Goal: Information Seeking & Learning: Stay updated

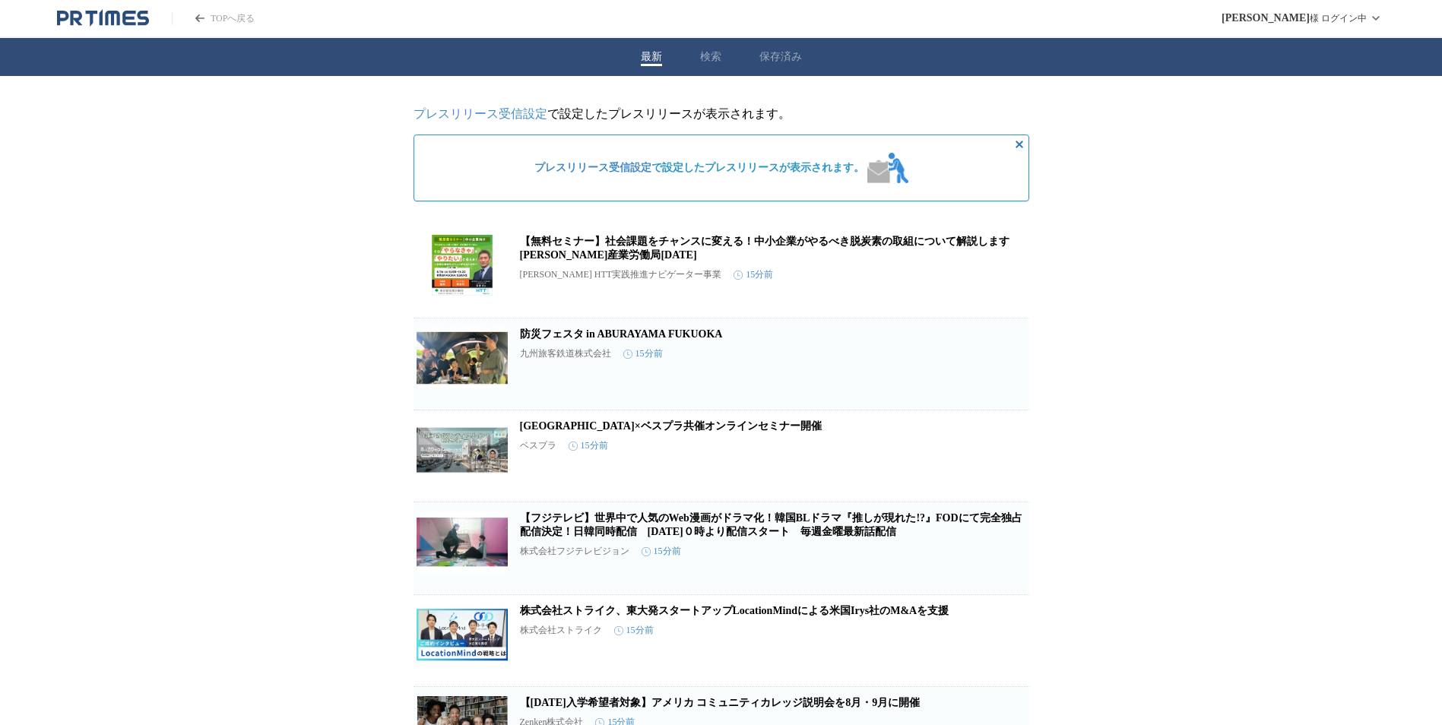
click at [699, 48] on div "最新 検索 保存済み" at bounding box center [721, 57] width 1442 height 38
click at [711, 55] on button "検索" at bounding box center [710, 57] width 21 height 14
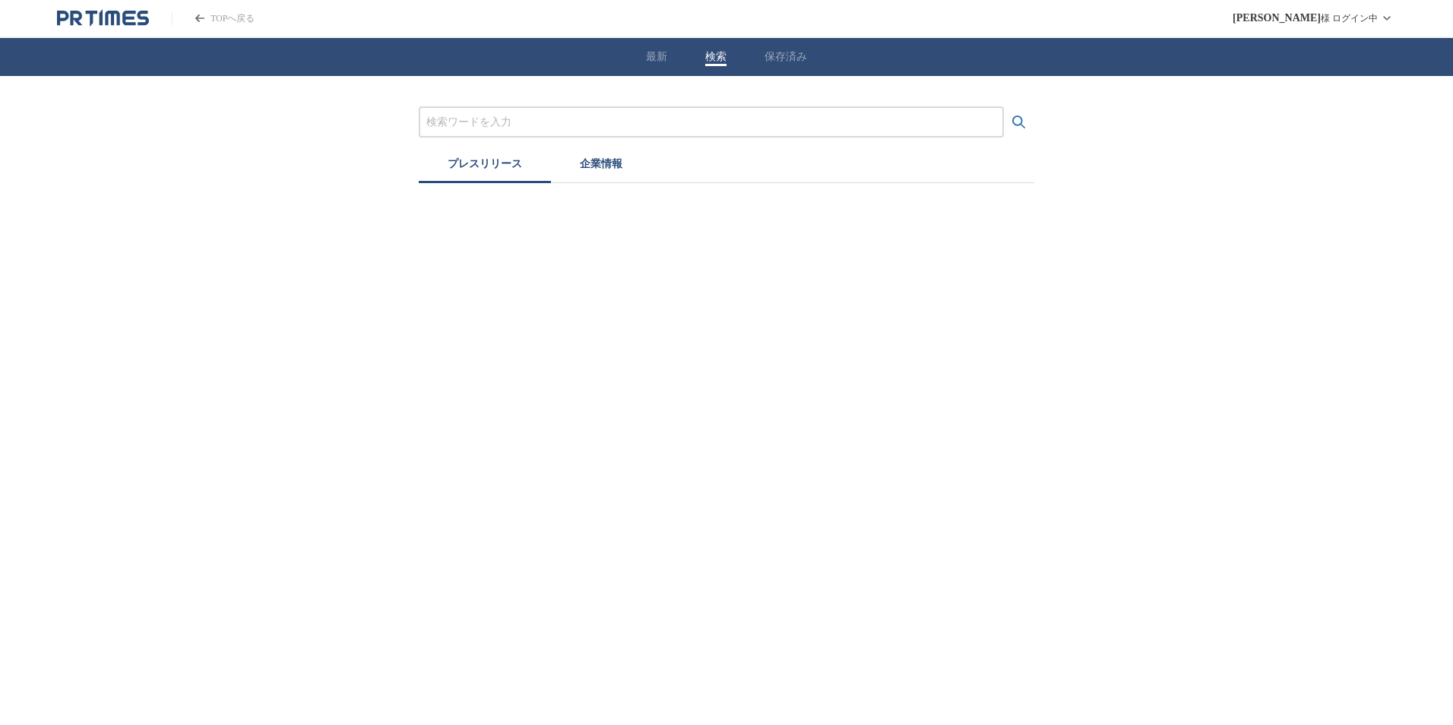
click at [579, 112] on div at bounding box center [711, 121] width 585 height 31
click at [597, 121] on input "プレスリリースおよび企業を検索する" at bounding box center [711, 122] width 570 height 17
type input "電力"
click at [1004, 107] on button "検索する" at bounding box center [1019, 122] width 30 height 30
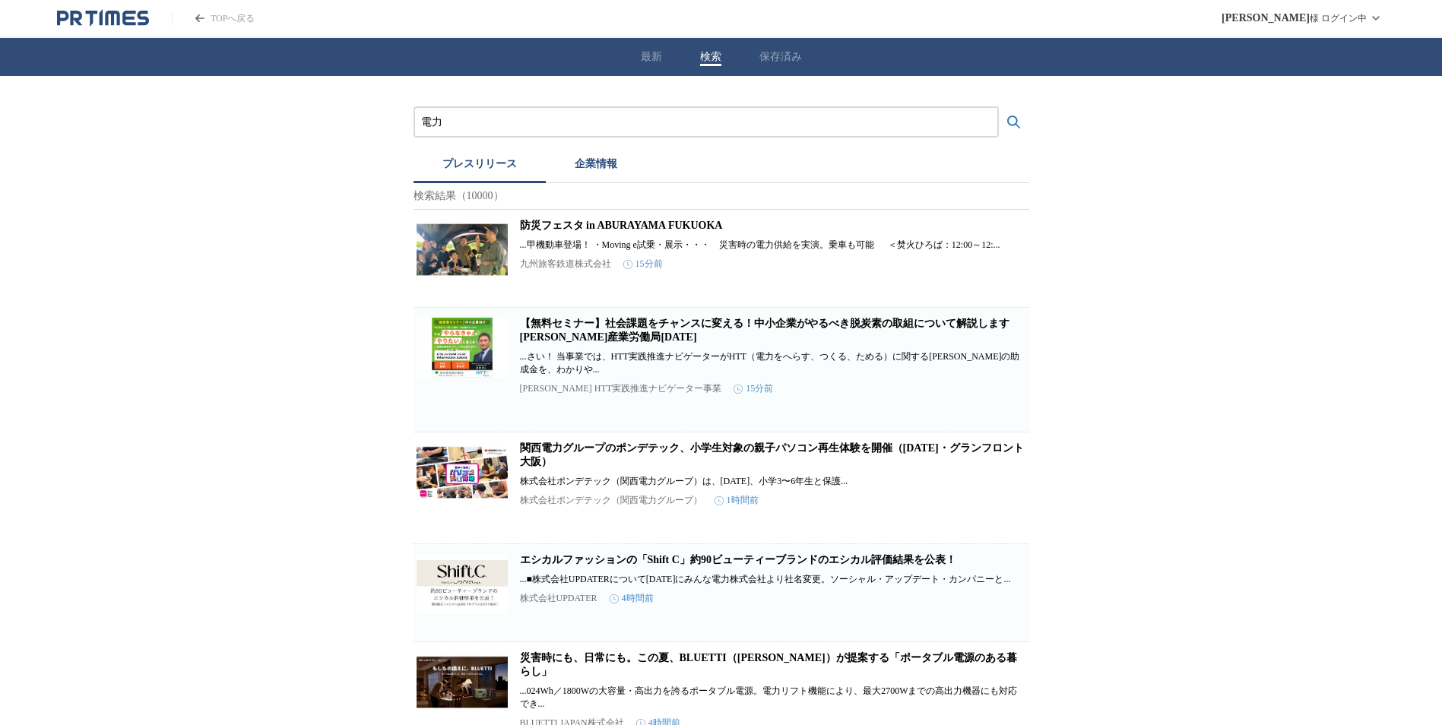
click at [530, 231] on link "防災フェスタ in ABURAYAMA FUKUOKA" at bounding box center [621, 225] width 203 height 11
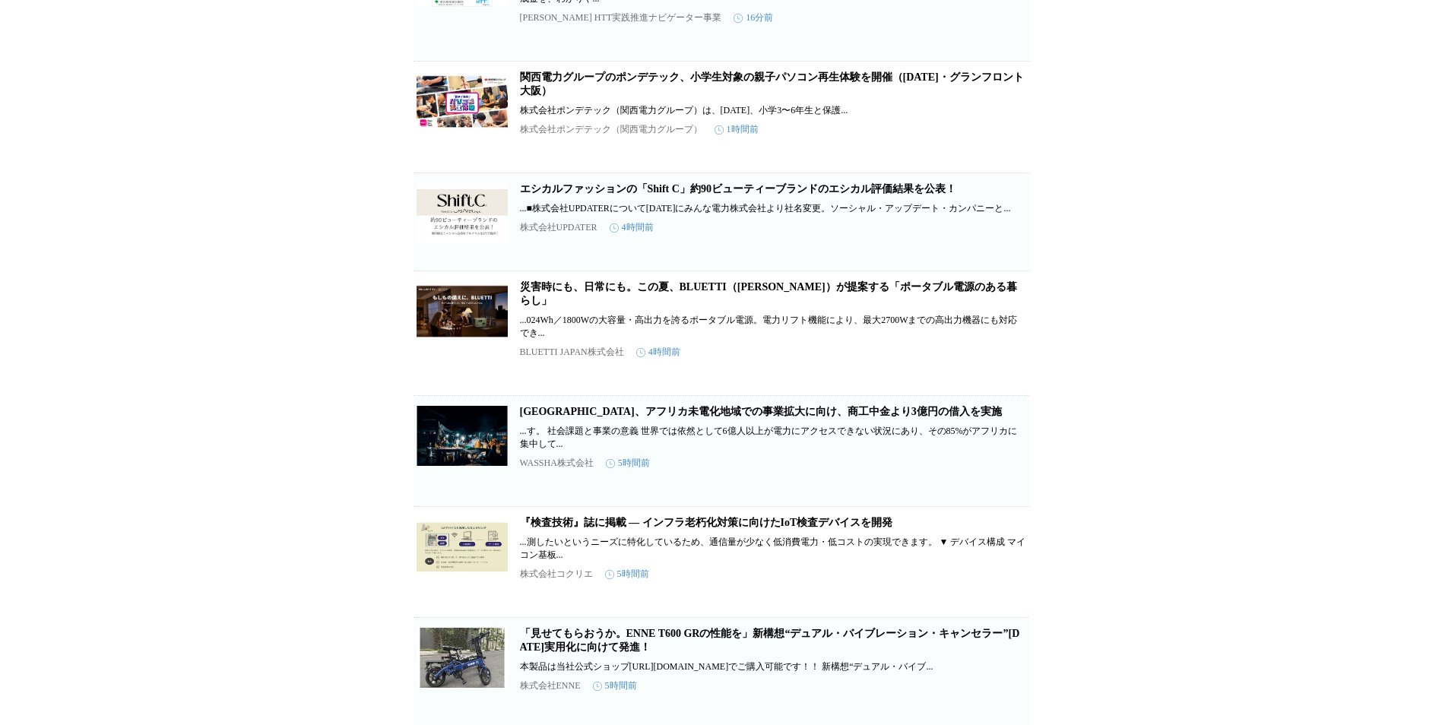
scroll to position [456, 0]
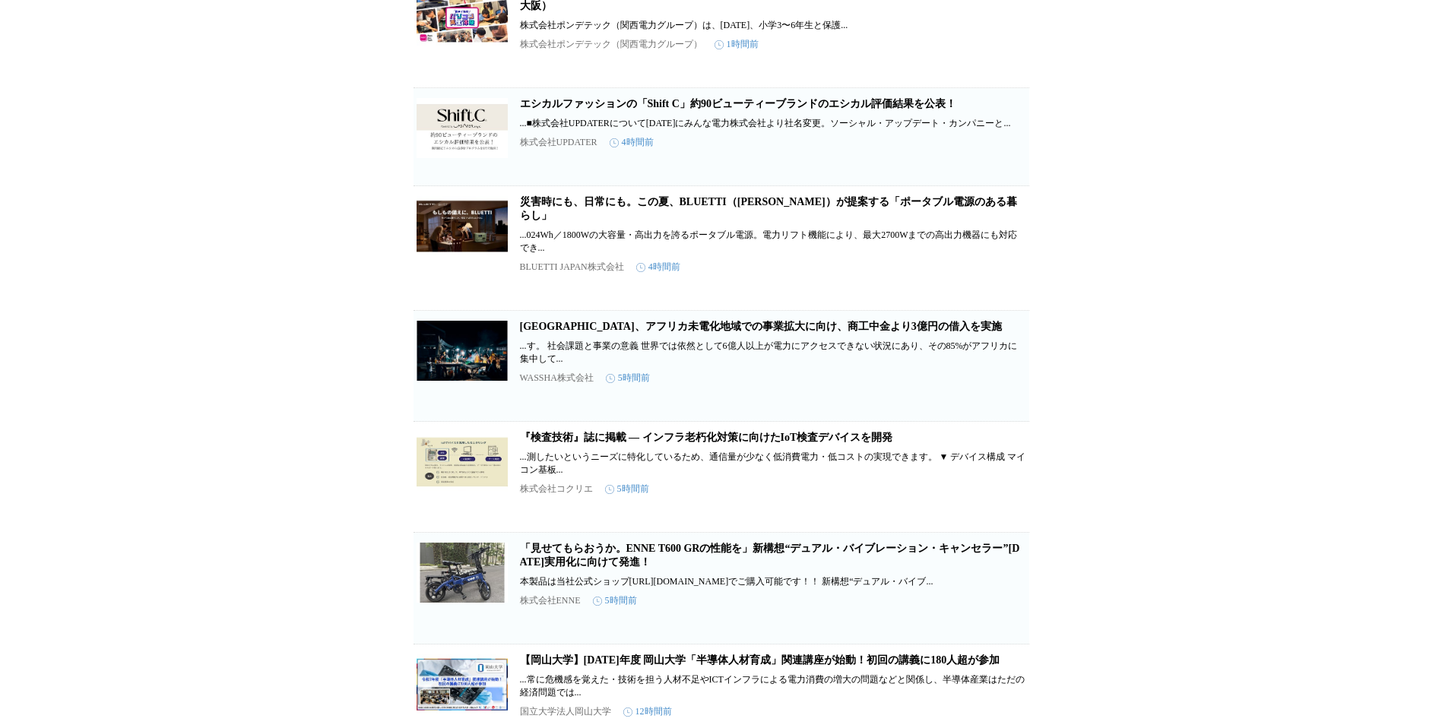
click at [645, 332] on link "[GEOGRAPHIC_DATA]、アフリカ未電化地域での事業拡大に向け、商工中金より3億円の借入を実施" at bounding box center [761, 326] width 482 height 11
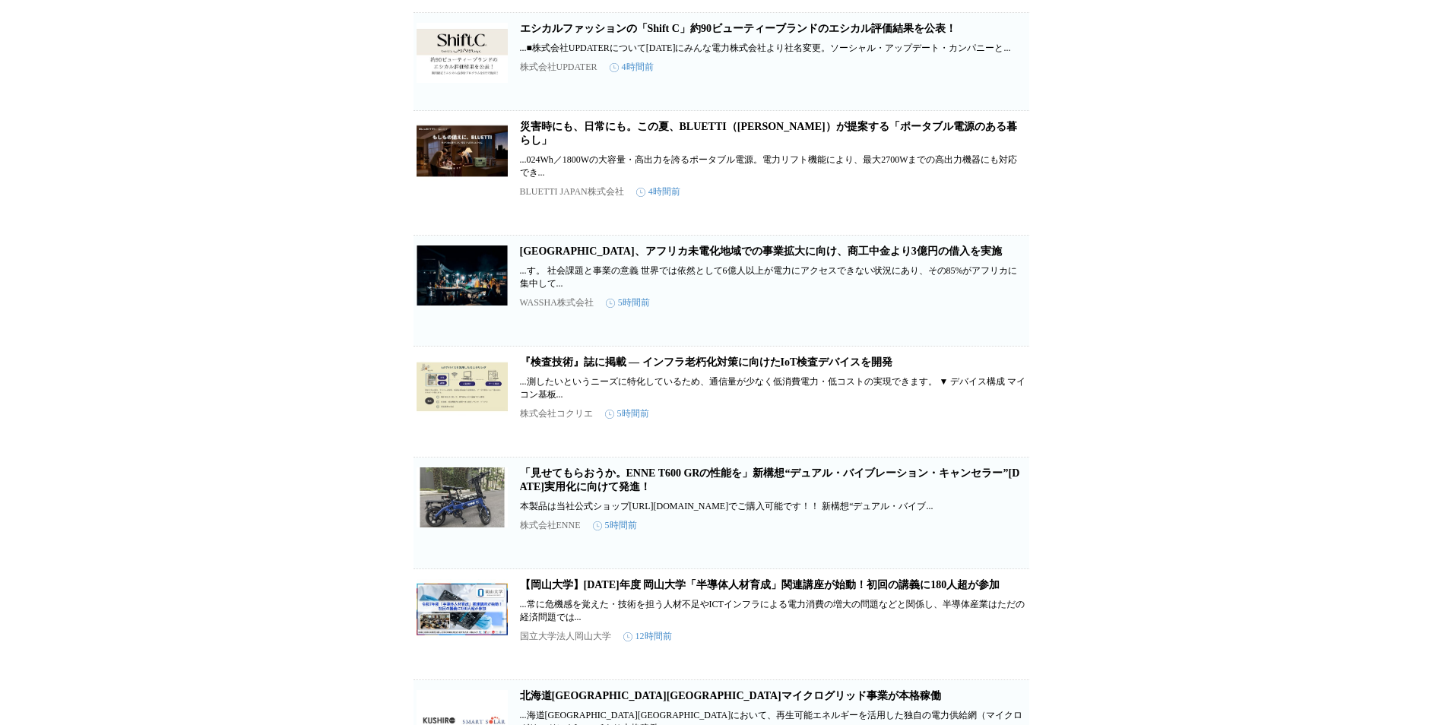
scroll to position [532, 0]
click at [751, 367] on link "『検査技術』誌に掲載 — インフラ老朽化対策に向けたIoT検査デバイスを開発" at bounding box center [706, 361] width 373 height 11
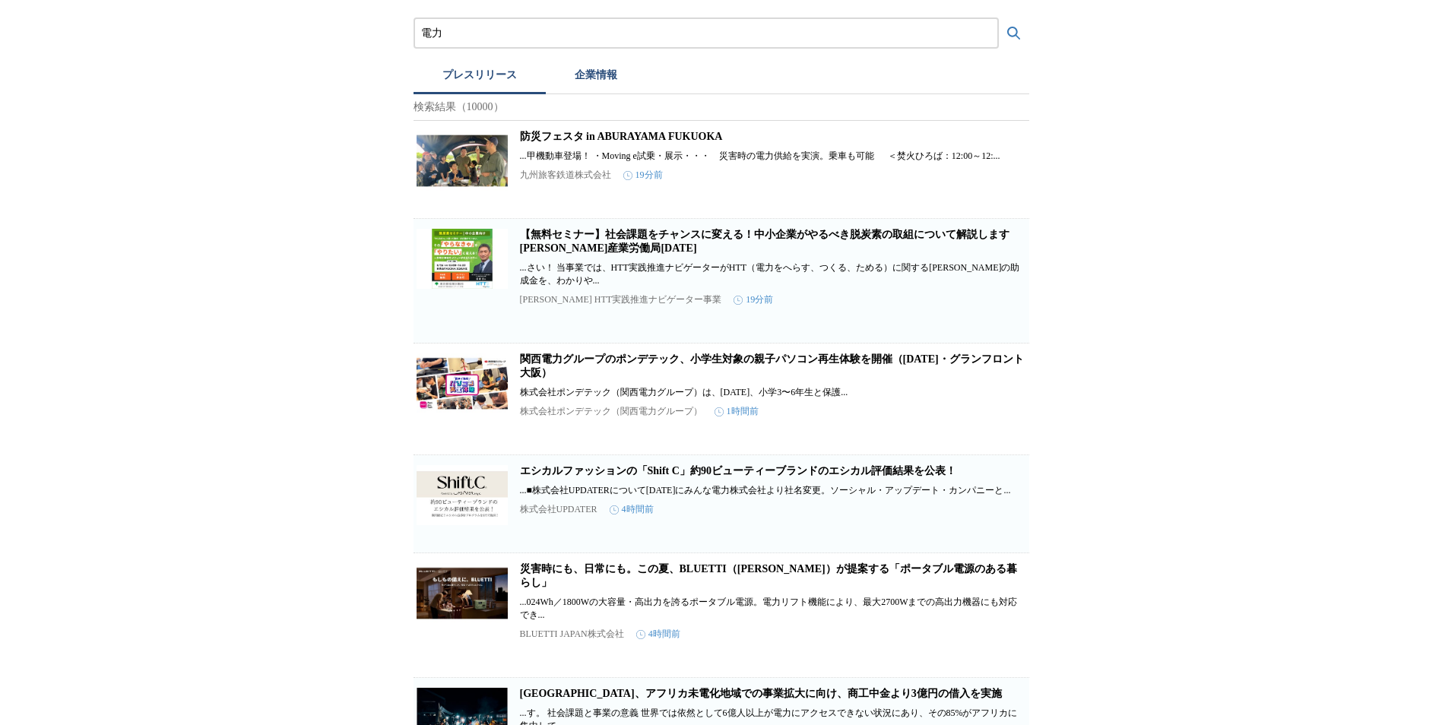
scroll to position [76, 0]
